Goal: Information Seeking & Learning: Learn about a topic

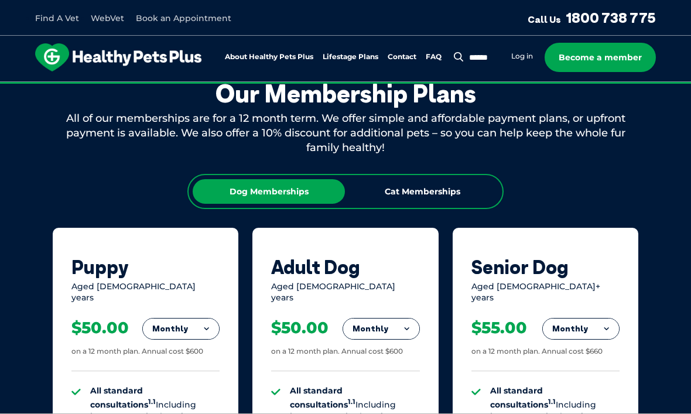
click at [269, 56] on link "About Healthy Pets Plus" at bounding box center [269, 57] width 88 height 8
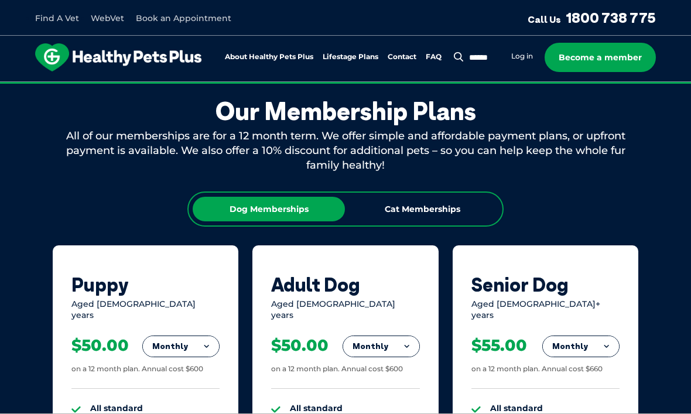
scroll to position [668, 0]
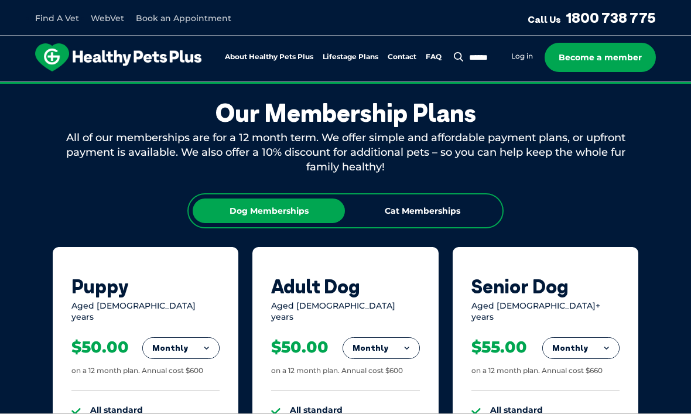
click at [256, 55] on link "About Healthy Pets Plus" at bounding box center [269, 57] width 88 height 8
click at [260, 60] on link "About Healthy Pets Plus" at bounding box center [269, 57] width 88 height 8
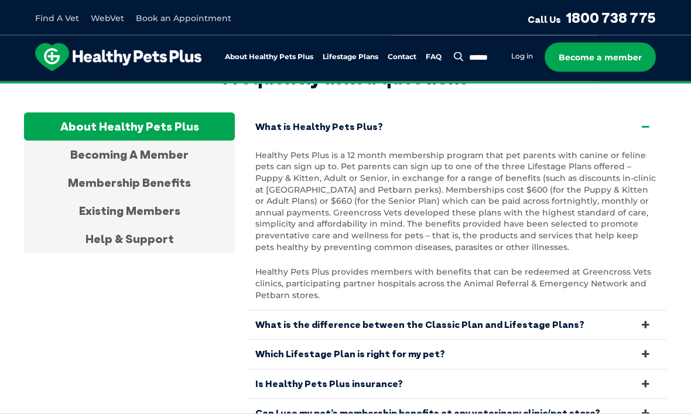
scroll to position [2360, 0]
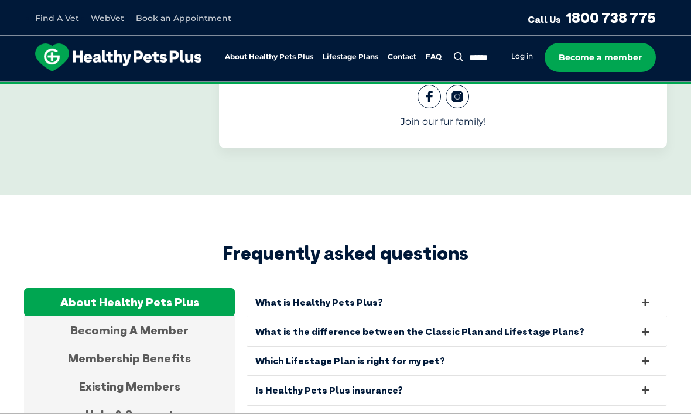
scroll to position [2184, 0]
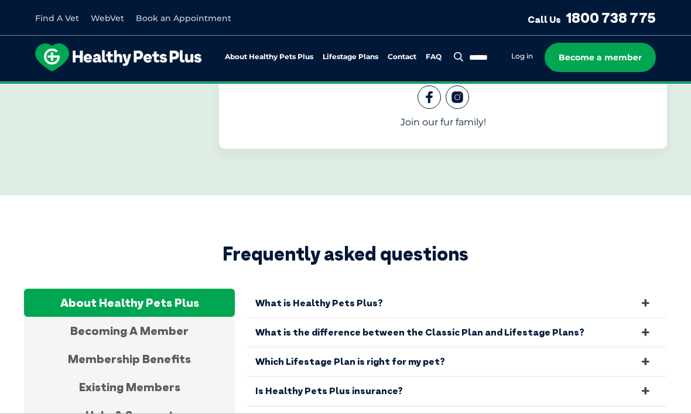
click at [654, 376] on link "Is Healthy Pets Plus insurance?" at bounding box center [456, 390] width 420 height 29
click at [188, 317] on div "Becoming A Member" at bounding box center [129, 331] width 211 height 28
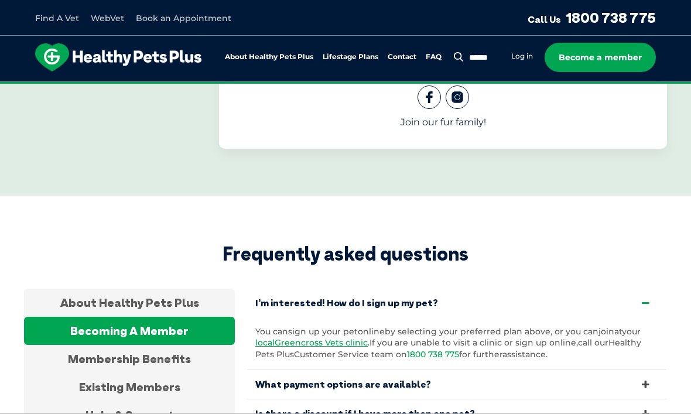
click at [646, 408] on icon at bounding box center [645, 413] width 13 height 11
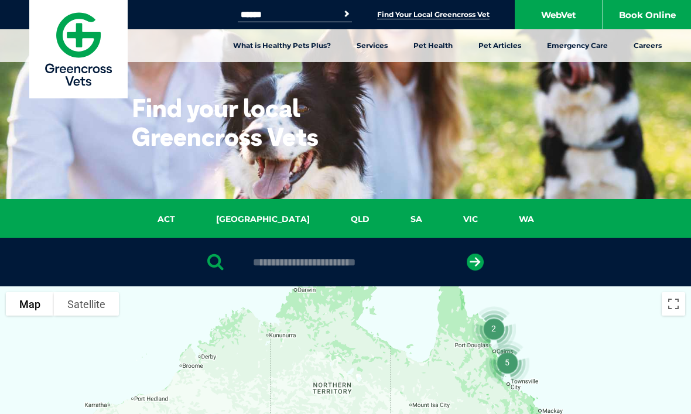
click at [498, 224] on link "WA" at bounding box center [526, 218] width 56 height 13
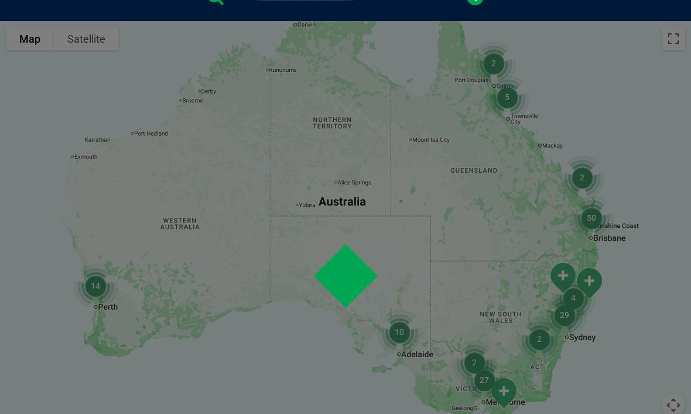
scroll to position [268, 0]
